Goal: Task Accomplishment & Management: Use online tool/utility

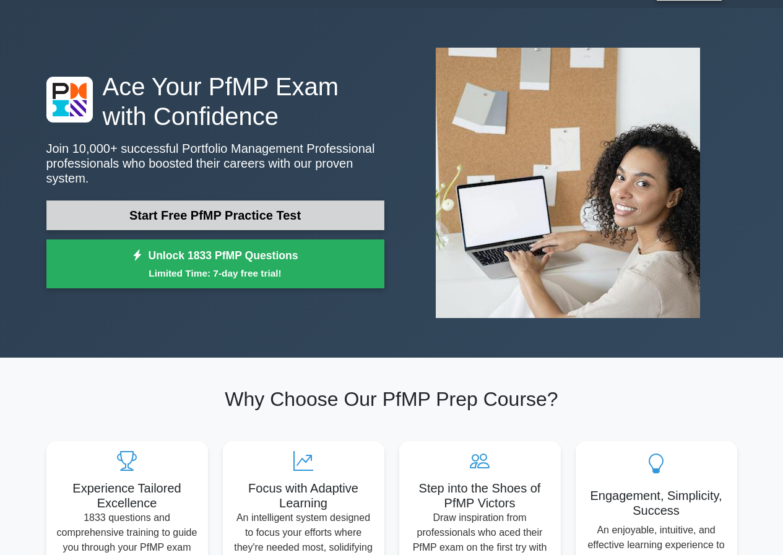
scroll to position [62, 0]
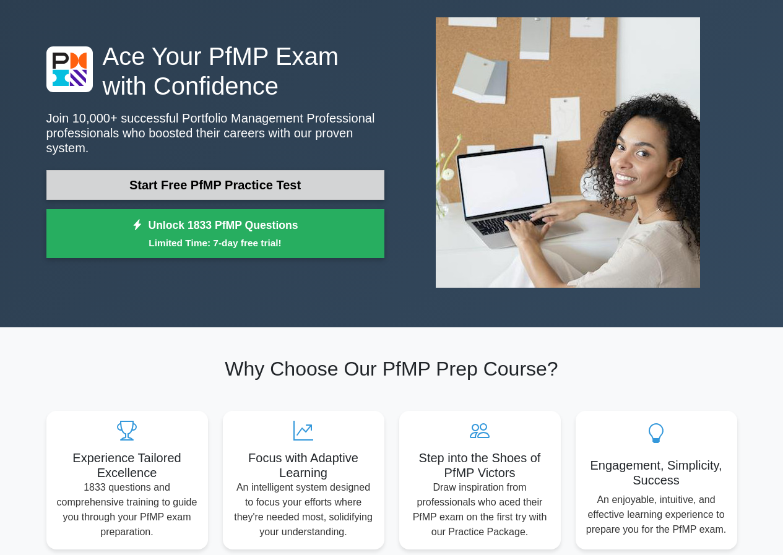
click at [267, 173] on link "Start Free PfMP Practice Test" at bounding box center [215, 185] width 338 height 30
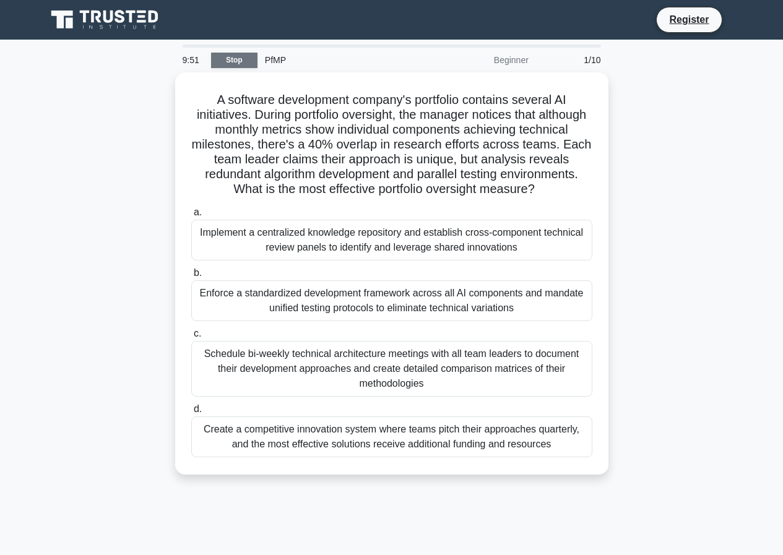
click at [236, 63] on link "Stop" at bounding box center [234, 60] width 46 height 15
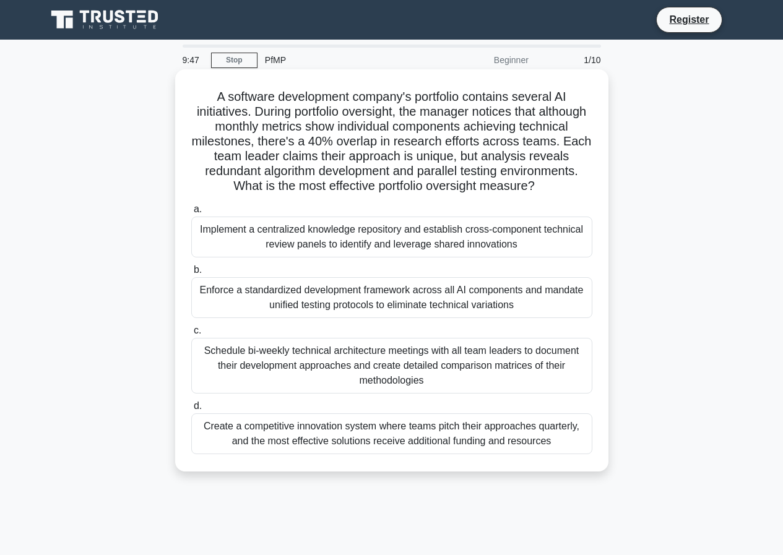
click at [266, 256] on div "Implement a centralized knowledge repository and establish cross-component tech…" at bounding box center [391, 237] width 401 height 41
click at [191, 214] on input "a. Implement a centralized knowledge repository and establish cross-component t…" at bounding box center [191, 209] width 0 height 8
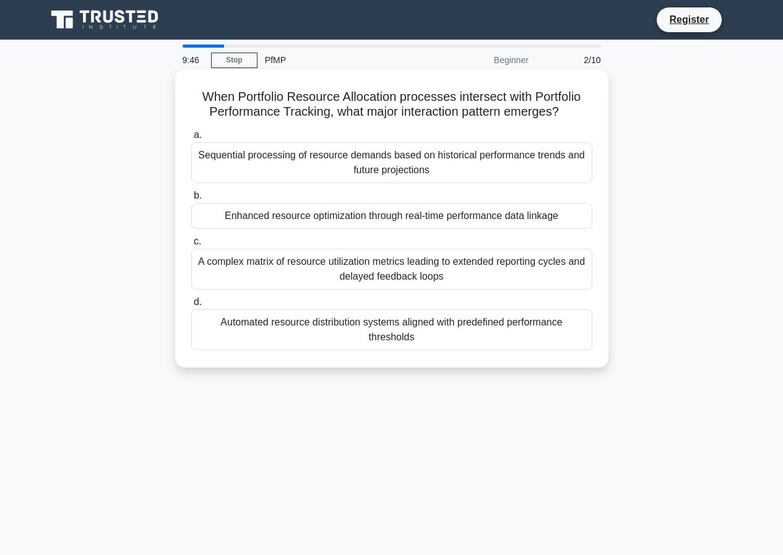
click at [270, 271] on div "A complex matrix of resource utilization metrics leading to extended reporting …" at bounding box center [391, 269] width 401 height 41
click at [191, 246] on input "c. A complex matrix of resource utilization metrics leading to extended reporti…" at bounding box center [191, 242] width 0 height 8
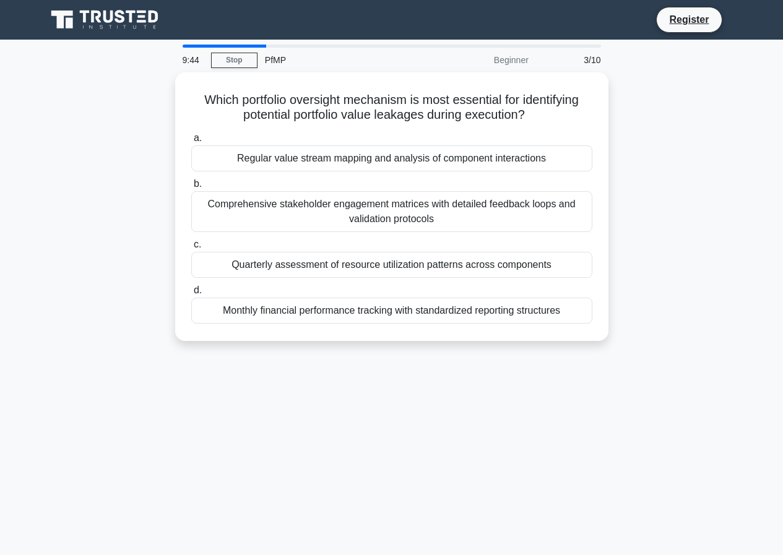
click at [512, 65] on div "Beginner" at bounding box center [482, 60] width 108 height 25
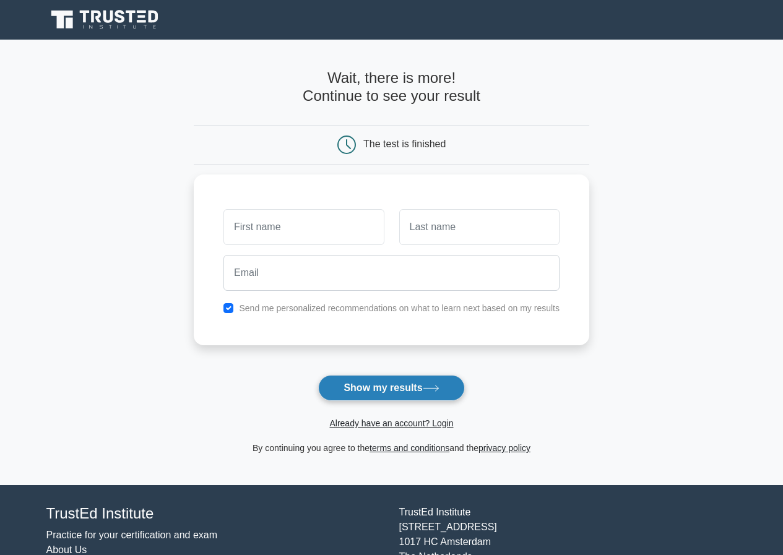
click at [412, 383] on button "Show my results" at bounding box center [391, 388] width 146 height 26
click at [308, 160] on div "The test is finished" at bounding box center [391, 145] width 395 height 40
